Goal: Transaction & Acquisition: Obtain resource

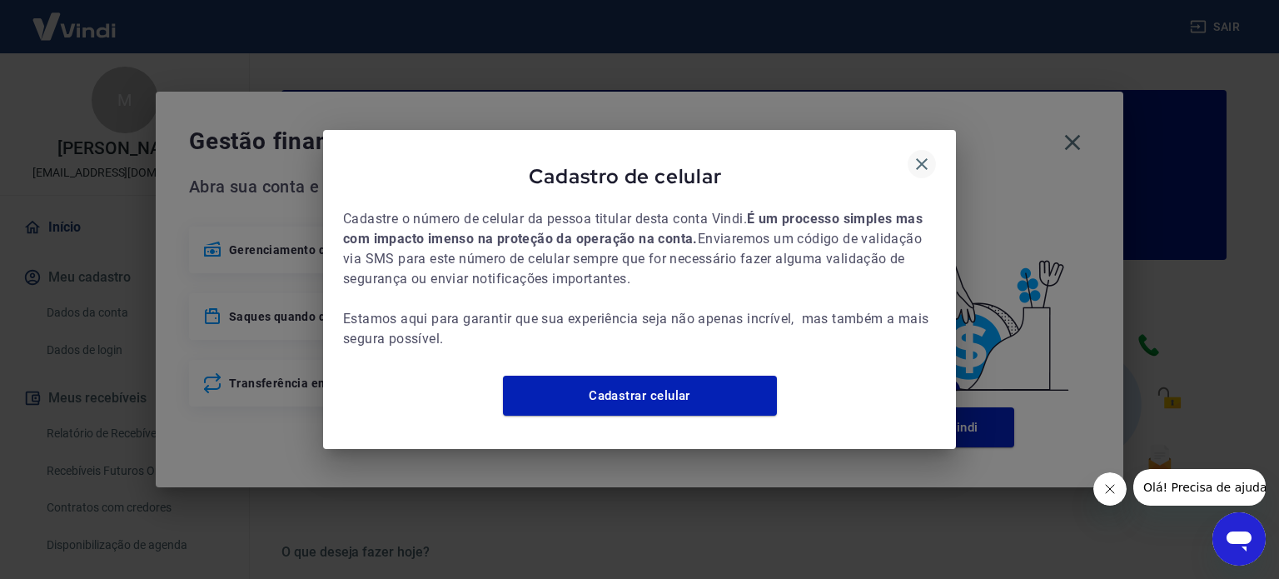
click at [924, 154] on icon "button" at bounding box center [922, 164] width 20 height 20
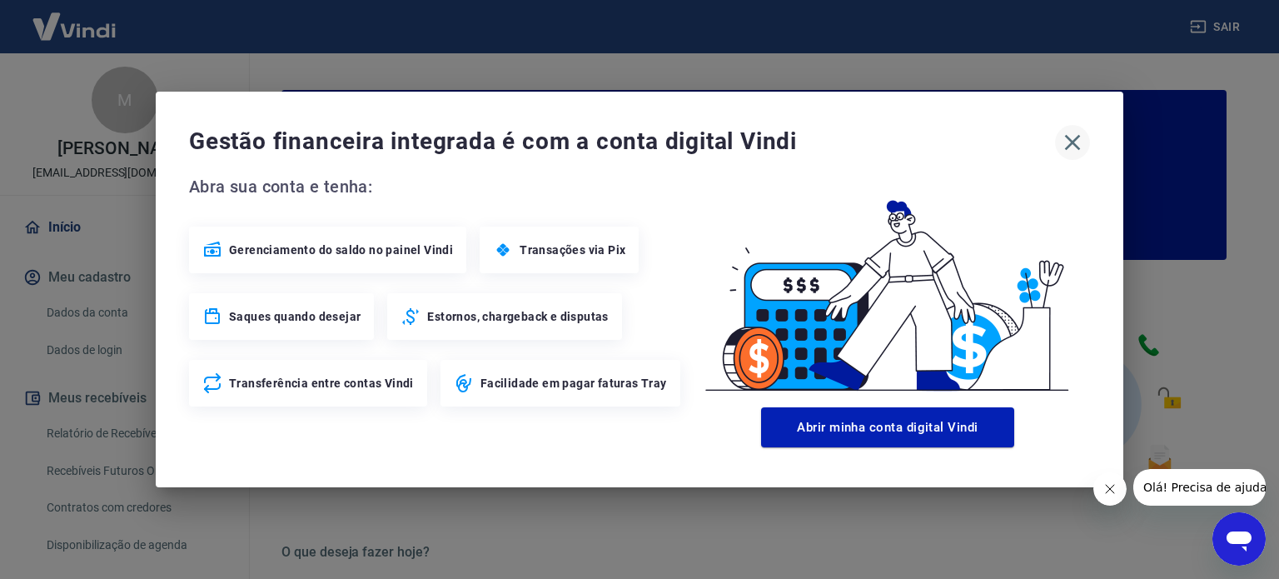
click at [1072, 144] on icon "button" at bounding box center [1073, 143] width 16 height 16
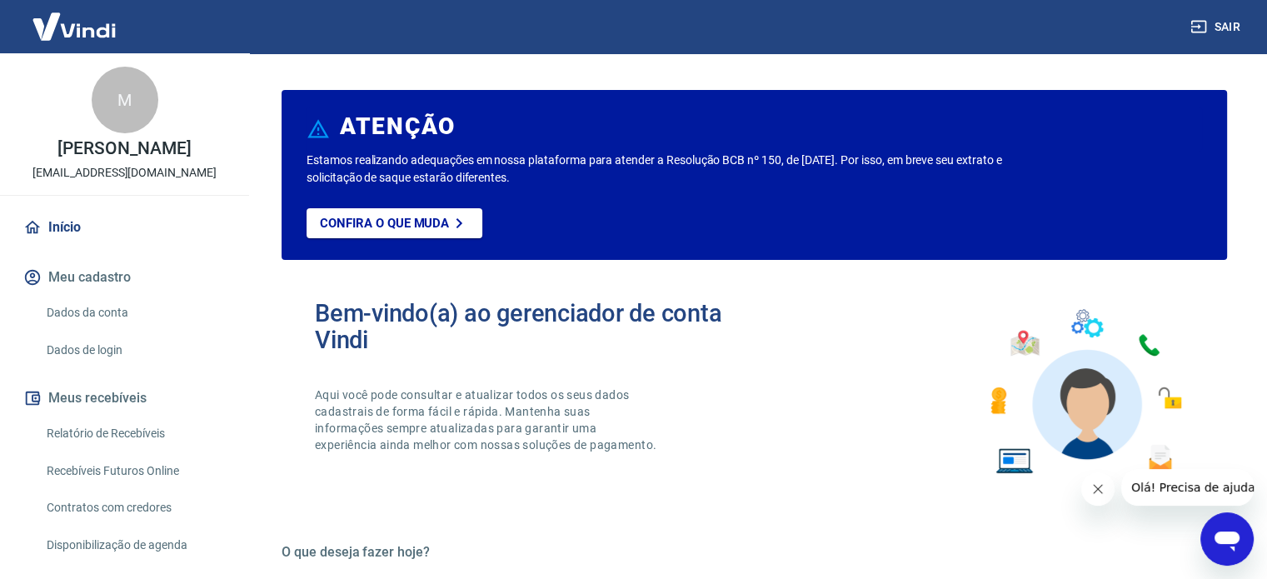
click at [133, 446] on link "Relatório de Recebíveis" at bounding box center [134, 433] width 189 height 34
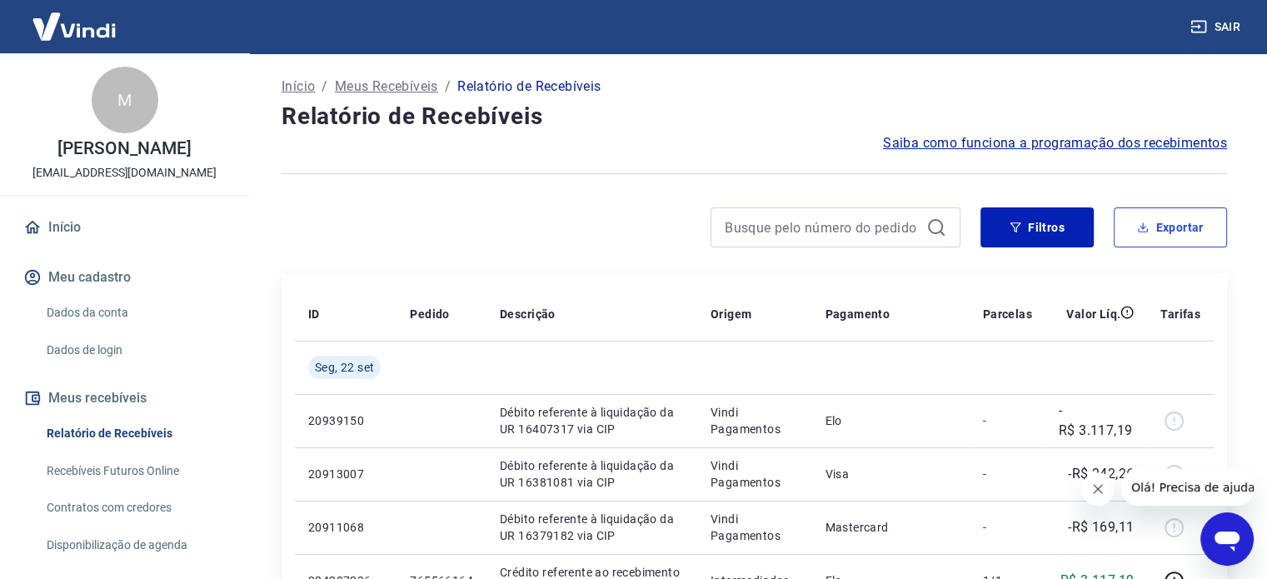
click at [1161, 227] on button "Exportar" at bounding box center [1169, 227] width 113 height 40
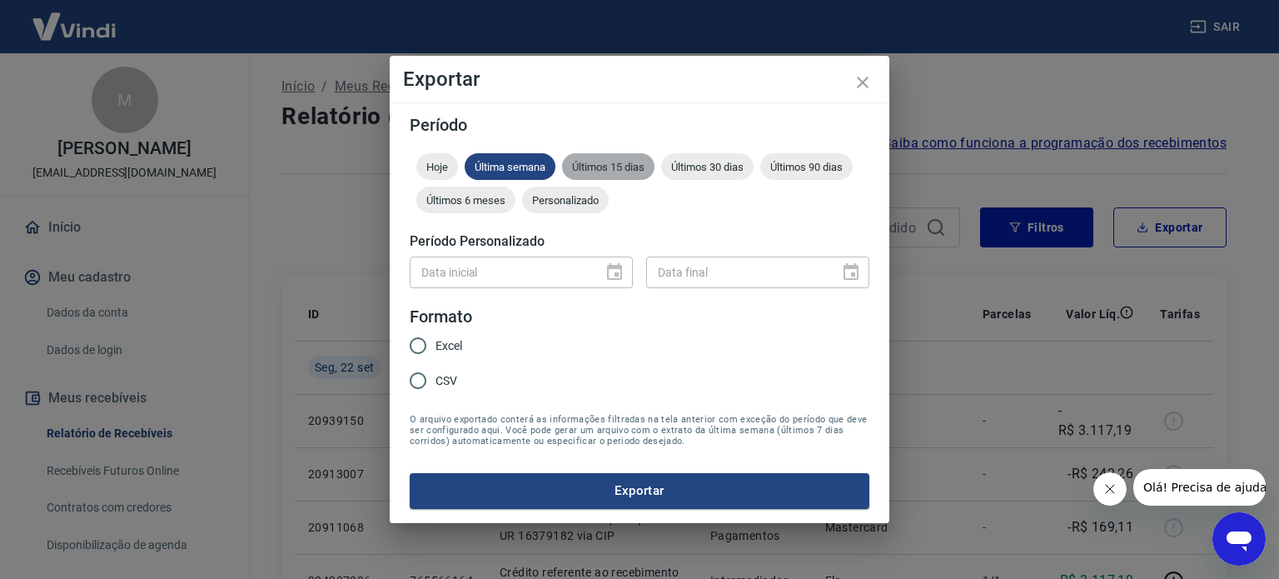
click at [623, 176] on div "Últimos 15 dias" at bounding box center [608, 166] width 92 height 27
click at [458, 346] on span "Excel" at bounding box center [449, 345] width 27 height 17
click at [436, 346] on input "Excel" at bounding box center [418, 345] width 35 height 35
radio input "true"
click at [606, 490] on button "Exportar" at bounding box center [640, 490] width 460 height 35
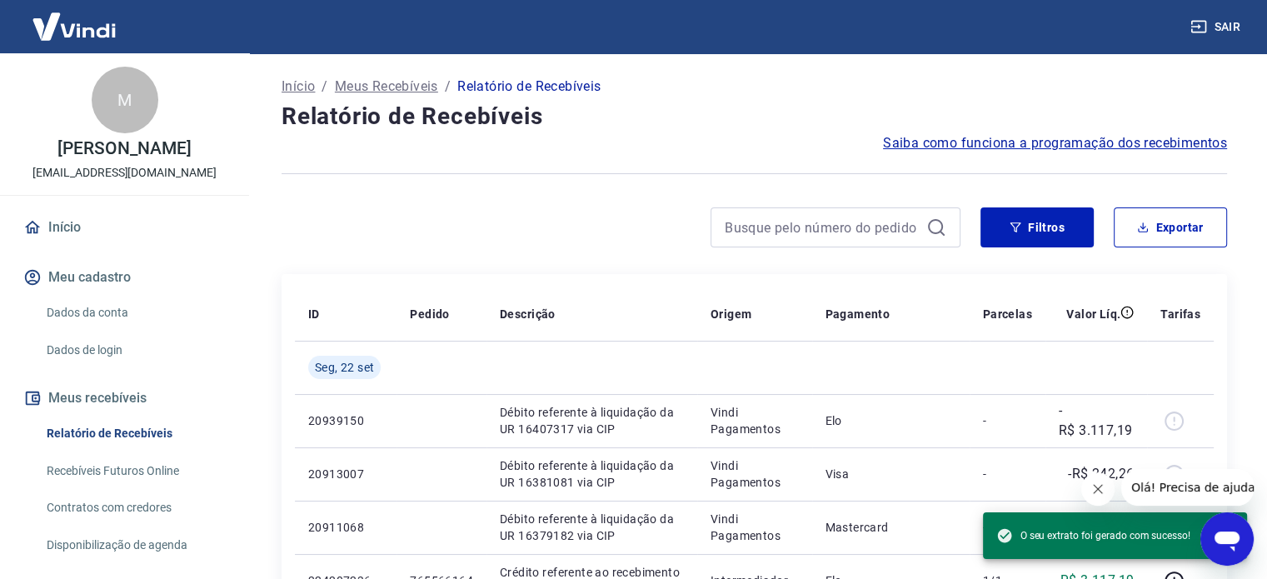
click at [1209, 26] on button "Sair" at bounding box center [1217, 27] width 60 height 31
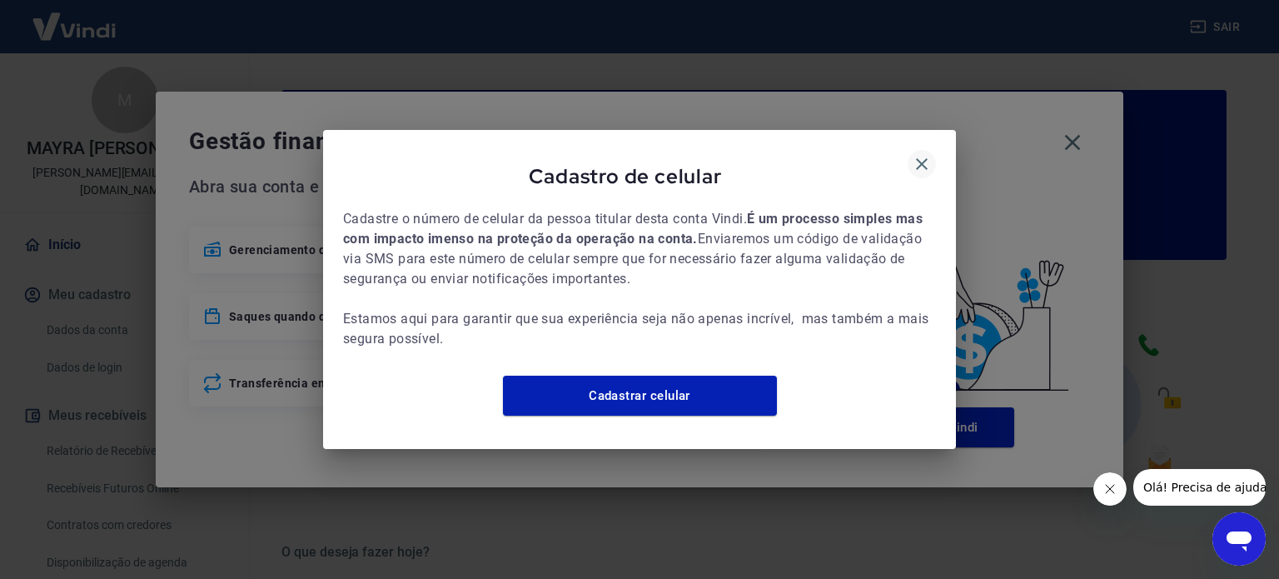
click at [912, 154] on icon "button" at bounding box center [922, 164] width 20 height 20
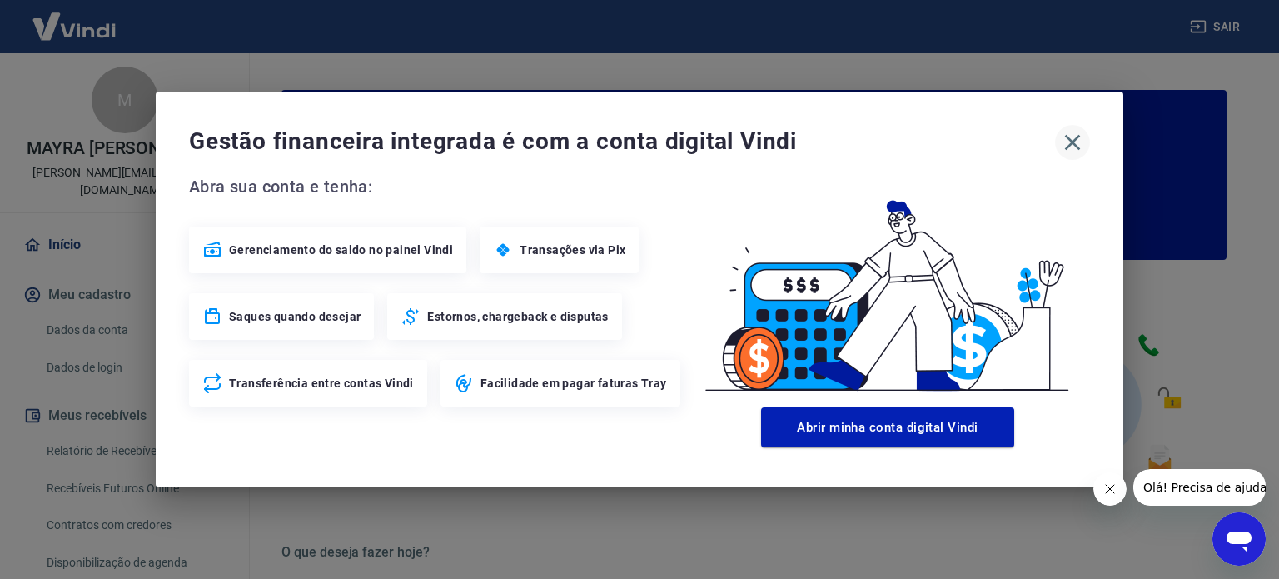
click at [1083, 135] on icon "button" at bounding box center [1072, 142] width 27 height 27
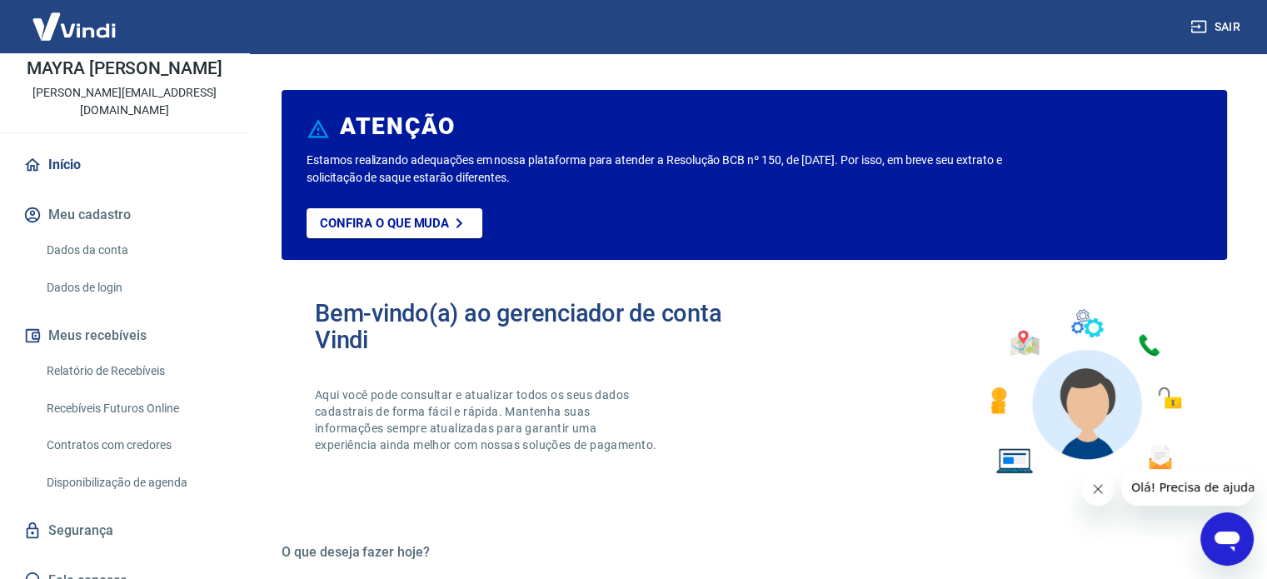
click at [150, 354] on link "Relatório de Recebíveis" at bounding box center [134, 371] width 189 height 34
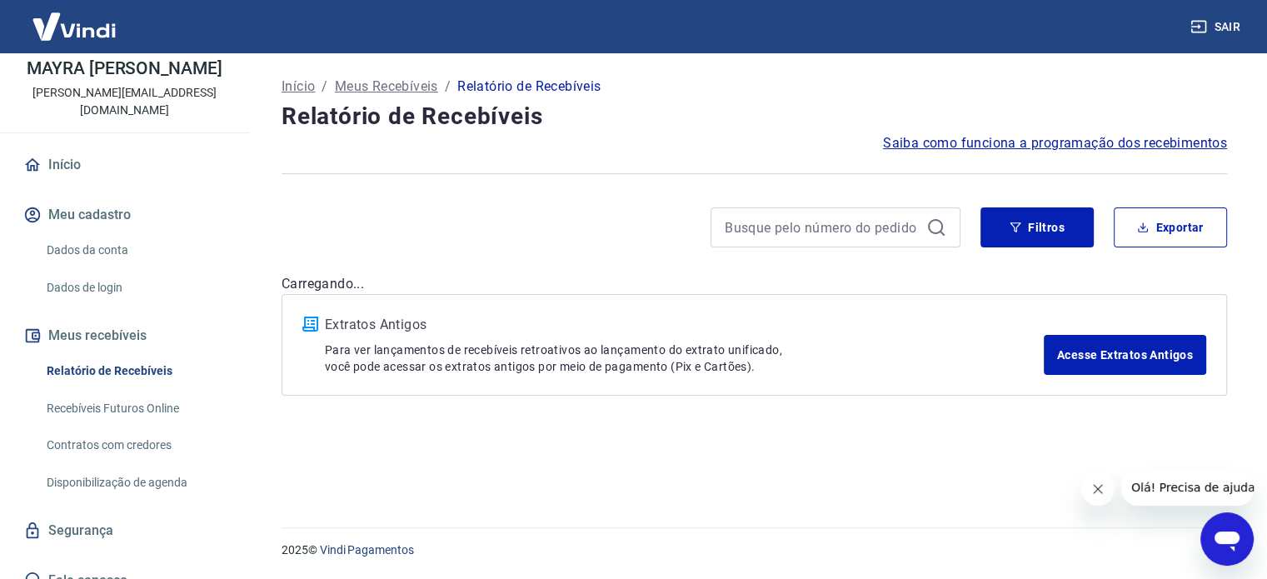
scroll to position [82, 0]
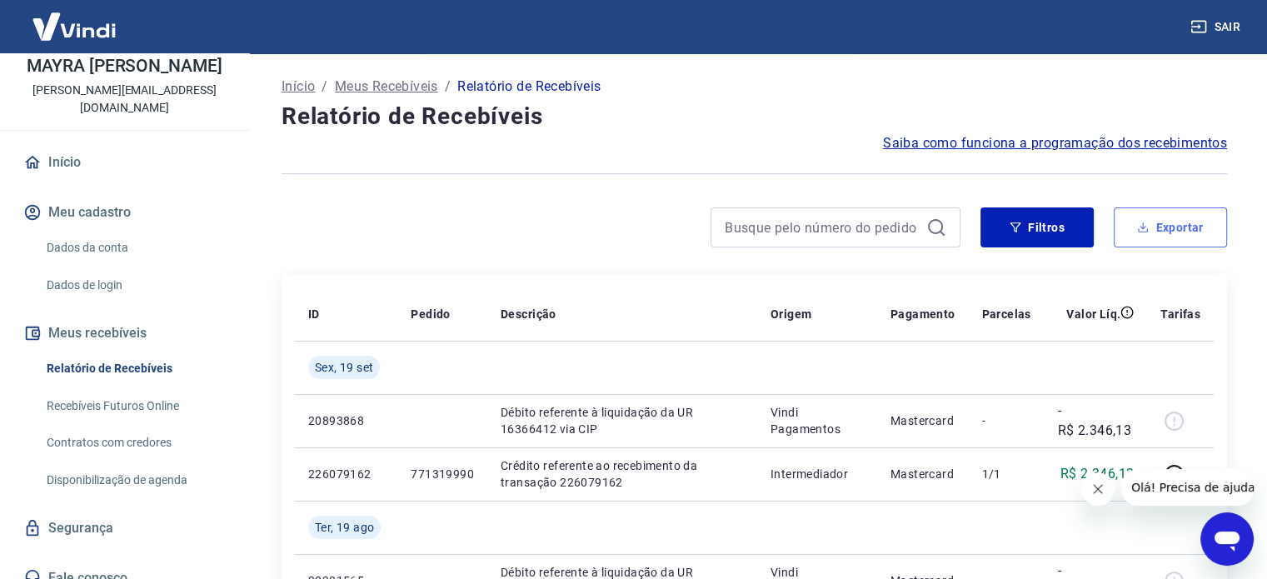
click at [1188, 230] on button "Exportar" at bounding box center [1169, 227] width 113 height 40
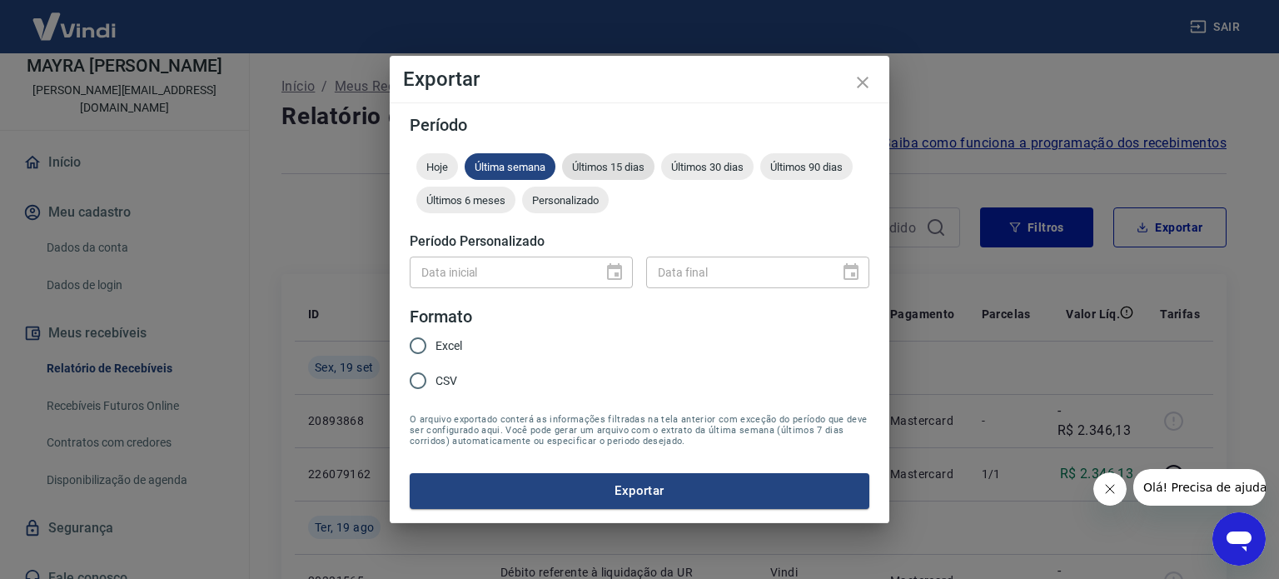
click at [610, 172] on span "Últimos 15 dias" at bounding box center [608, 167] width 92 height 12
click at [433, 341] on input "Excel" at bounding box center [418, 345] width 35 height 35
radio input "true"
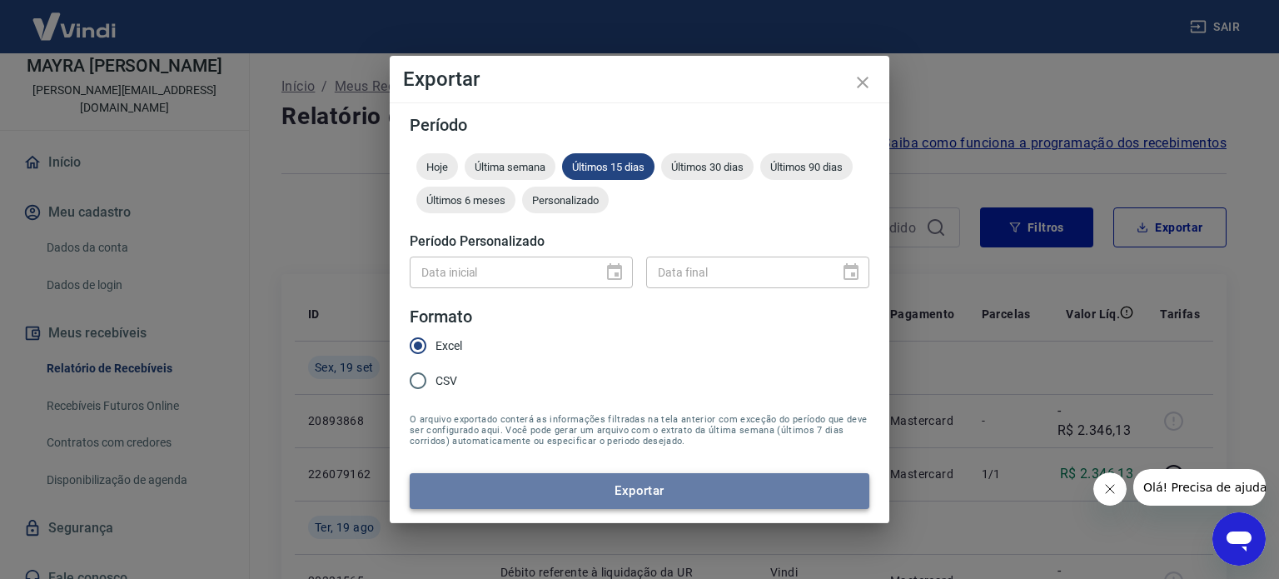
click at [629, 487] on button "Exportar" at bounding box center [640, 490] width 460 height 35
